Goal: Find specific page/section: Find specific page/section

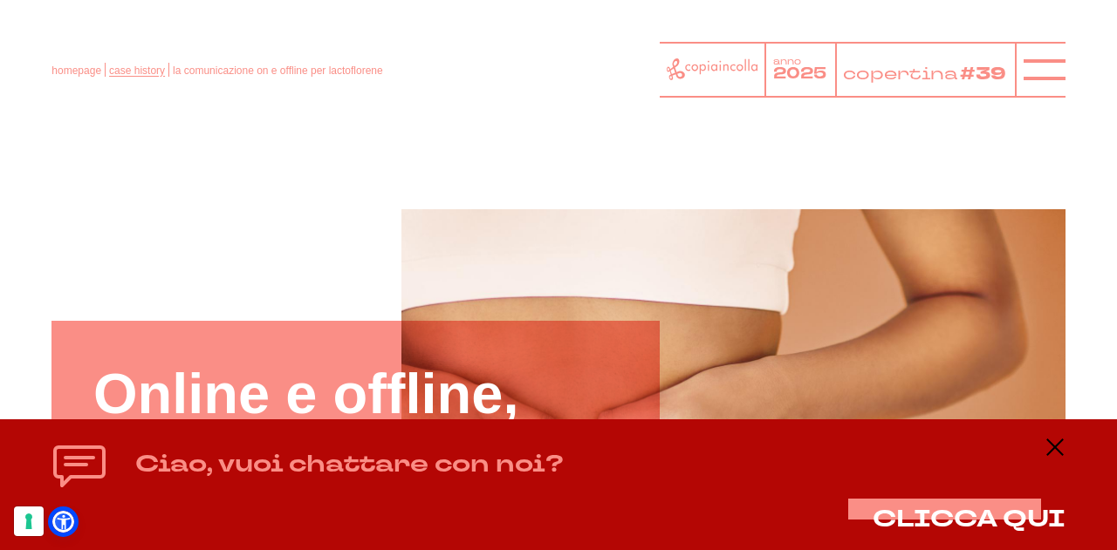
click at [133, 69] on link "case history" at bounding box center [137, 71] width 56 height 12
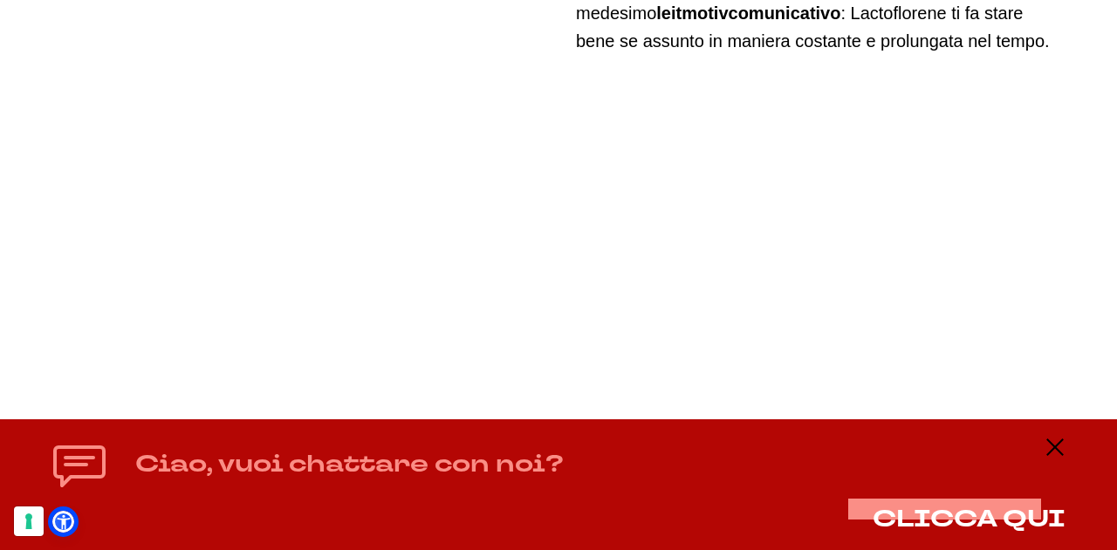
scroll to position [4961, 0]
click at [1055, 449] on icon at bounding box center [1054, 447] width 21 height 21
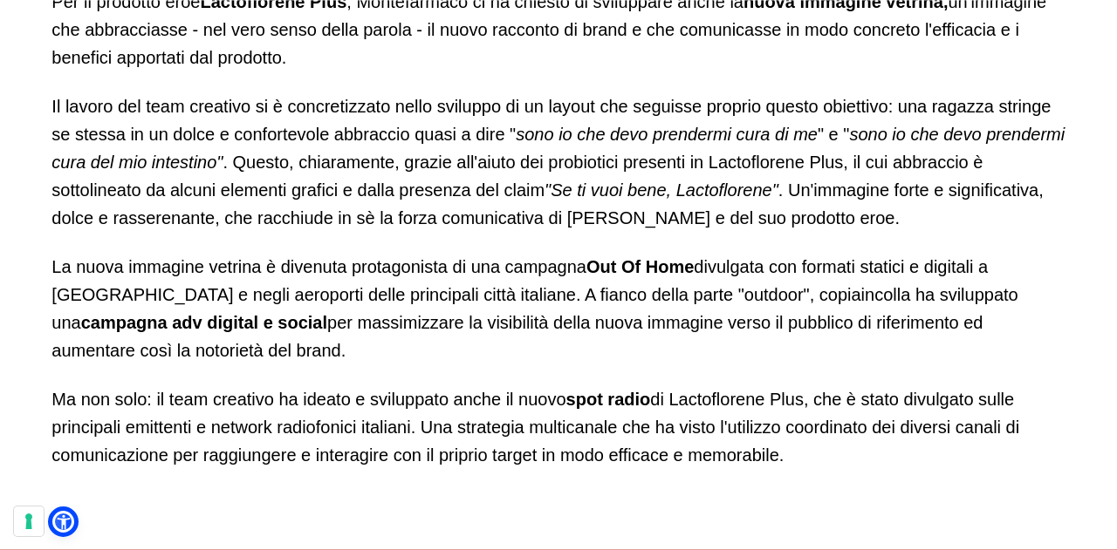
scroll to position [7162, 0]
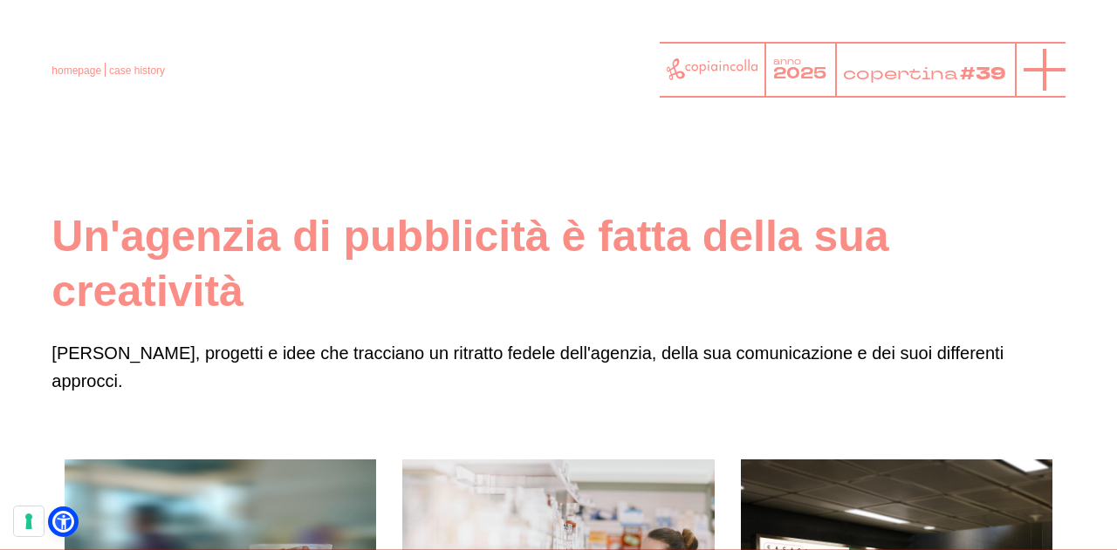
click at [1026, 66] on icon at bounding box center [1044, 70] width 42 height 42
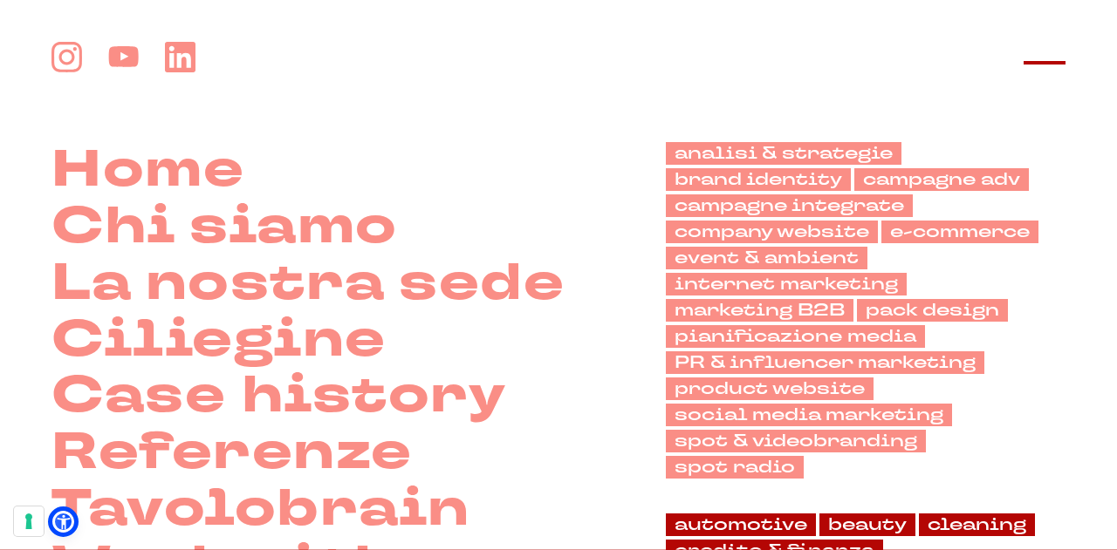
click at [1048, 63] on line at bounding box center [1044, 63] width 42 height 0
